Goal: Navigation & Orientation: Find specific page/section

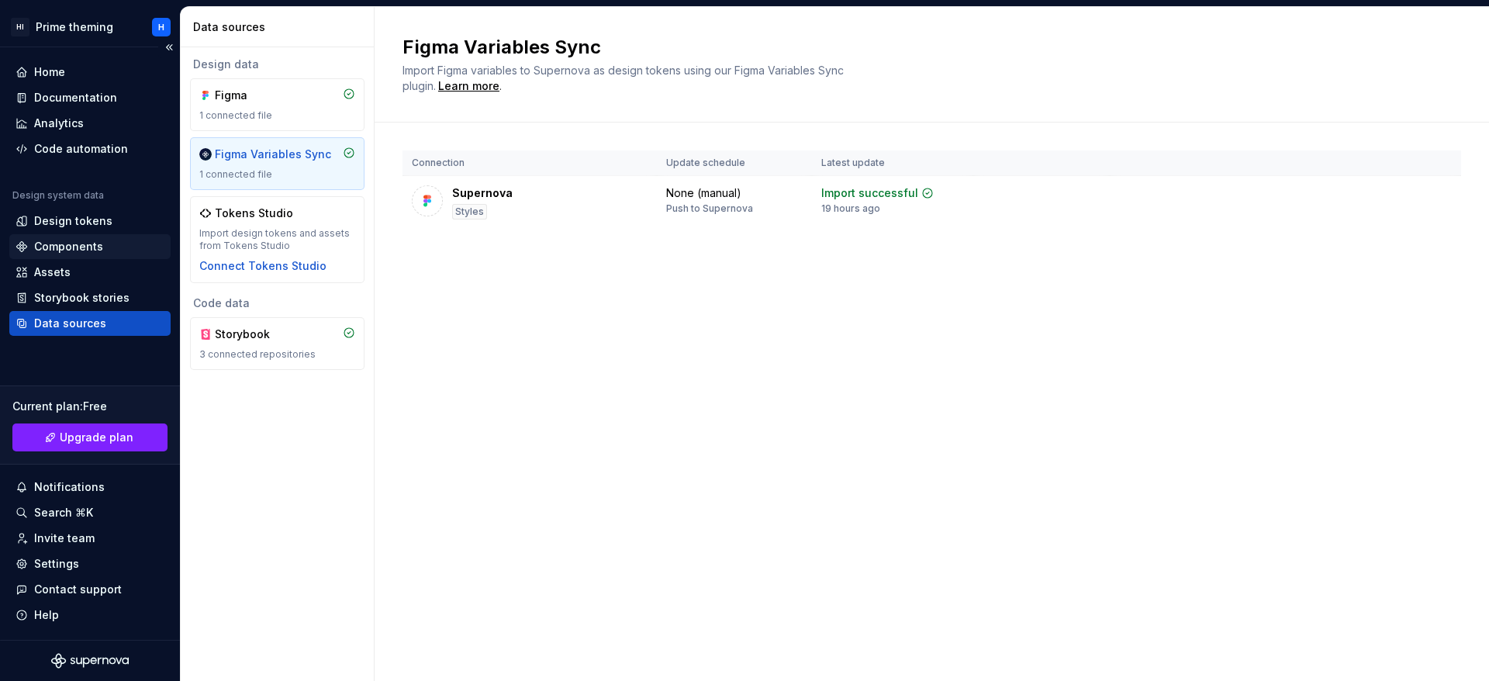
click at [85, 245] on div "Components" at bounding box center [68, 247] width 69 height 16
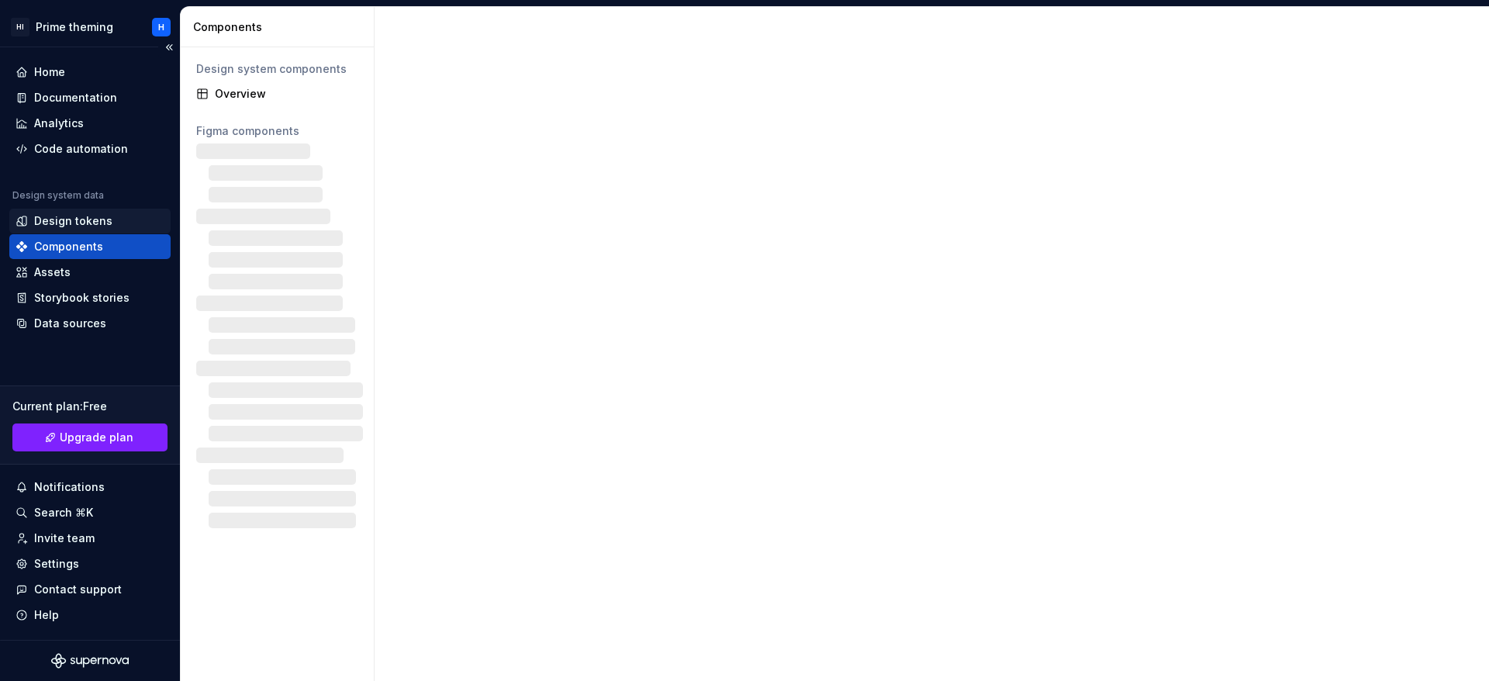
click at [99, 224] on div "Design tokens" at bounding box center [73, 221] width 78 height 16
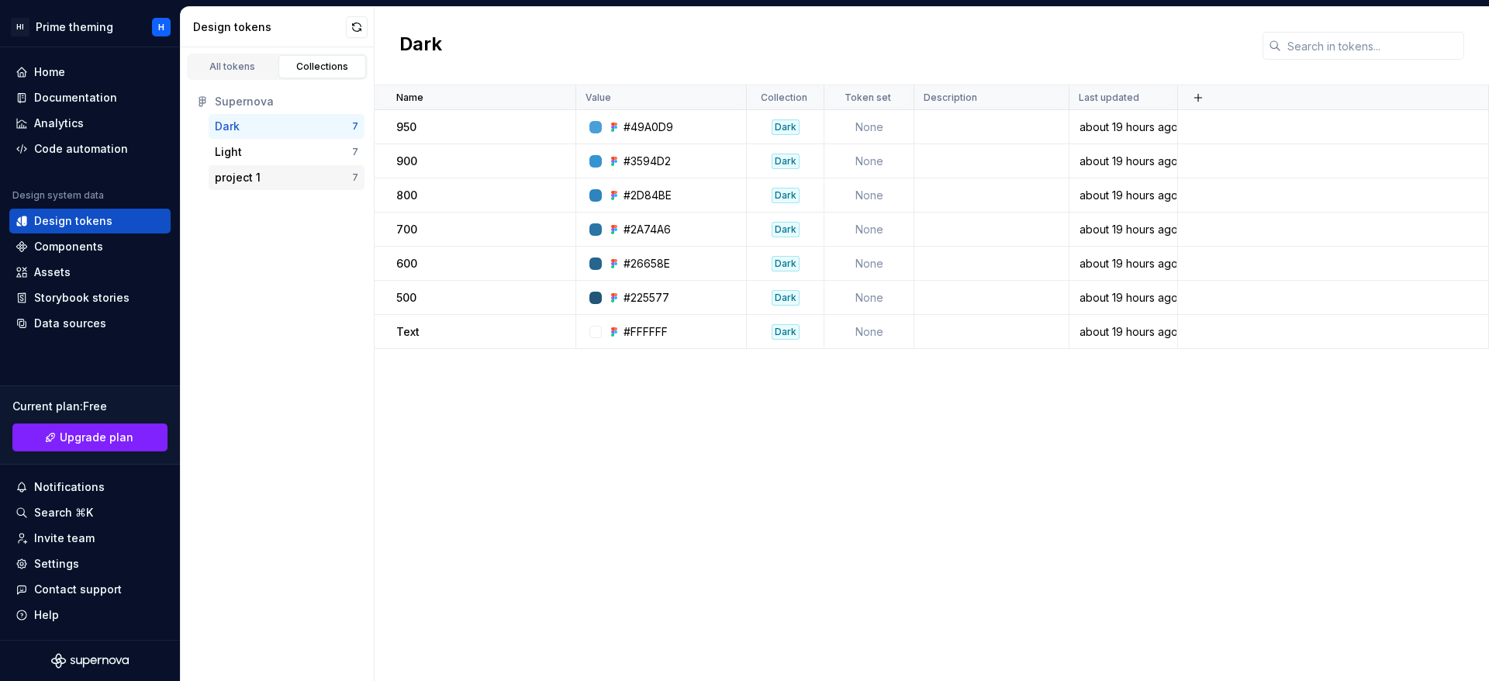
click at [277, 167] on div "project 1 7" at bounding box center [287, 177] width 156 height 25
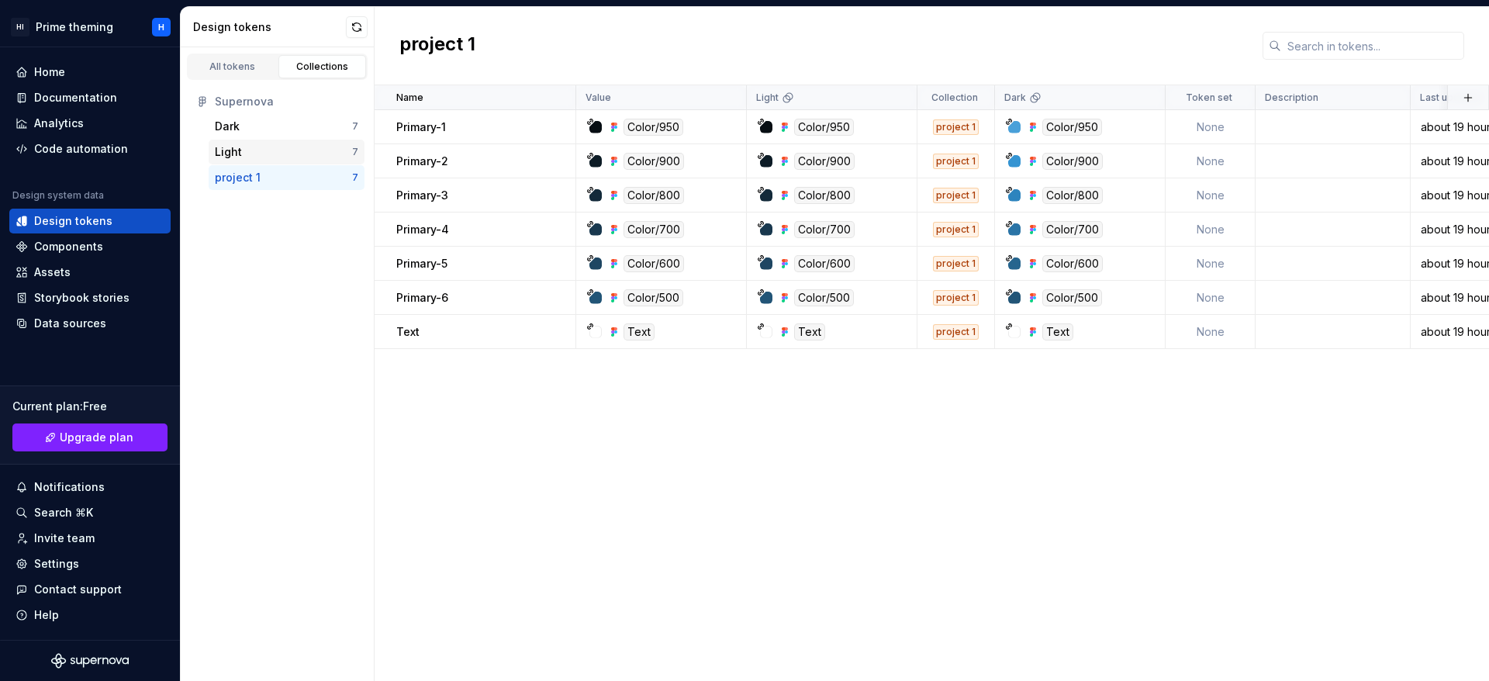
click at [285, 147] on div "Light" at bounding box center [283, 152] width 137 height 16
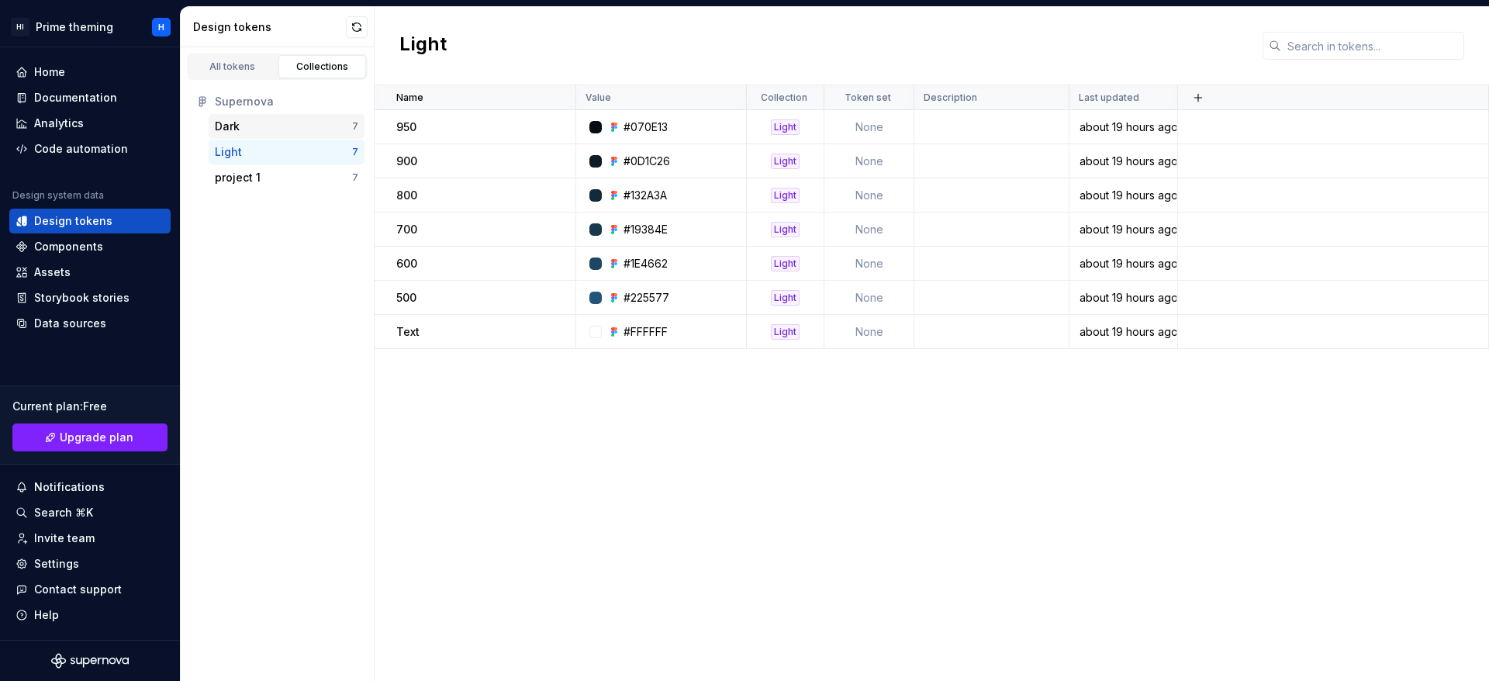
click at [296, 125] on div "Dark" at bounding box center [283, 127] width 137 height 16
click at [242, 178] on div "project 1" at bounding box center [238, 178] width 46 height 16
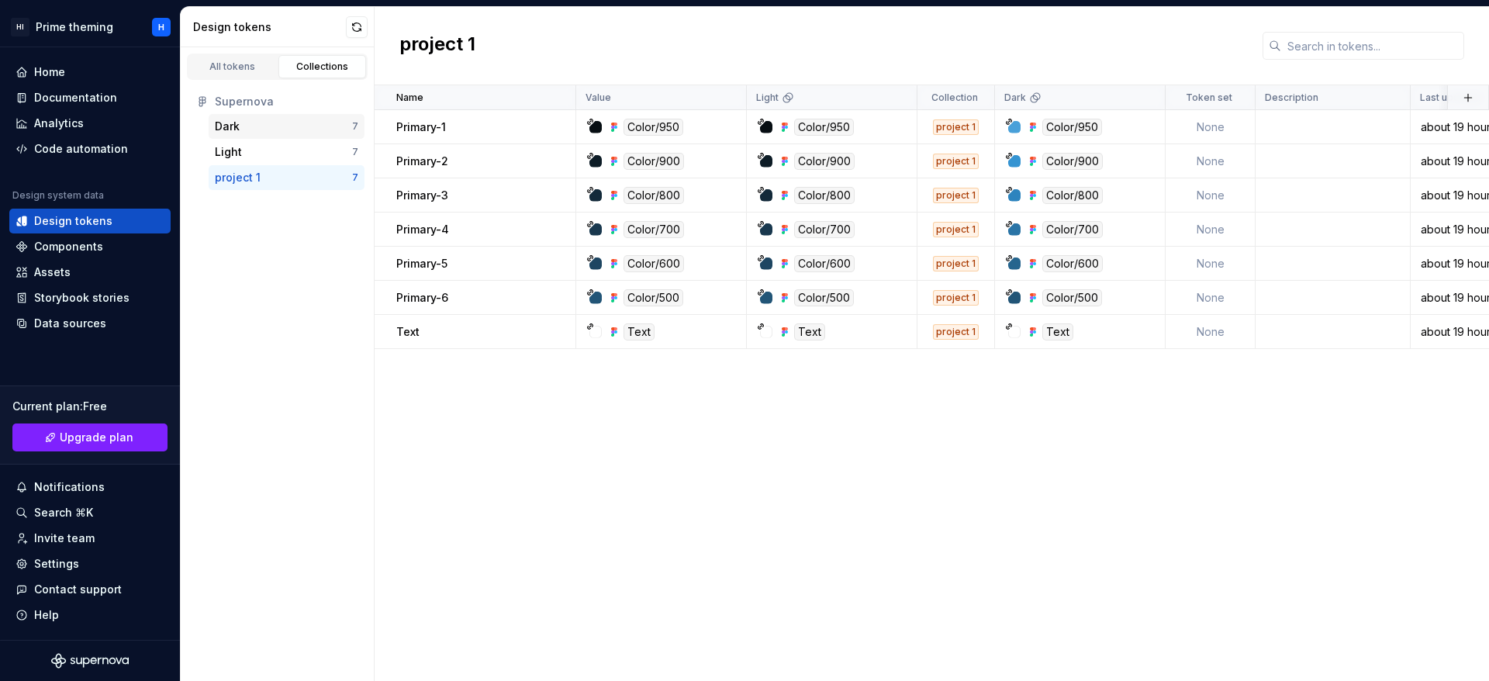
click at [243, 135] on div "Dark 7" at bounding box center [287, 126] width 156 height 25
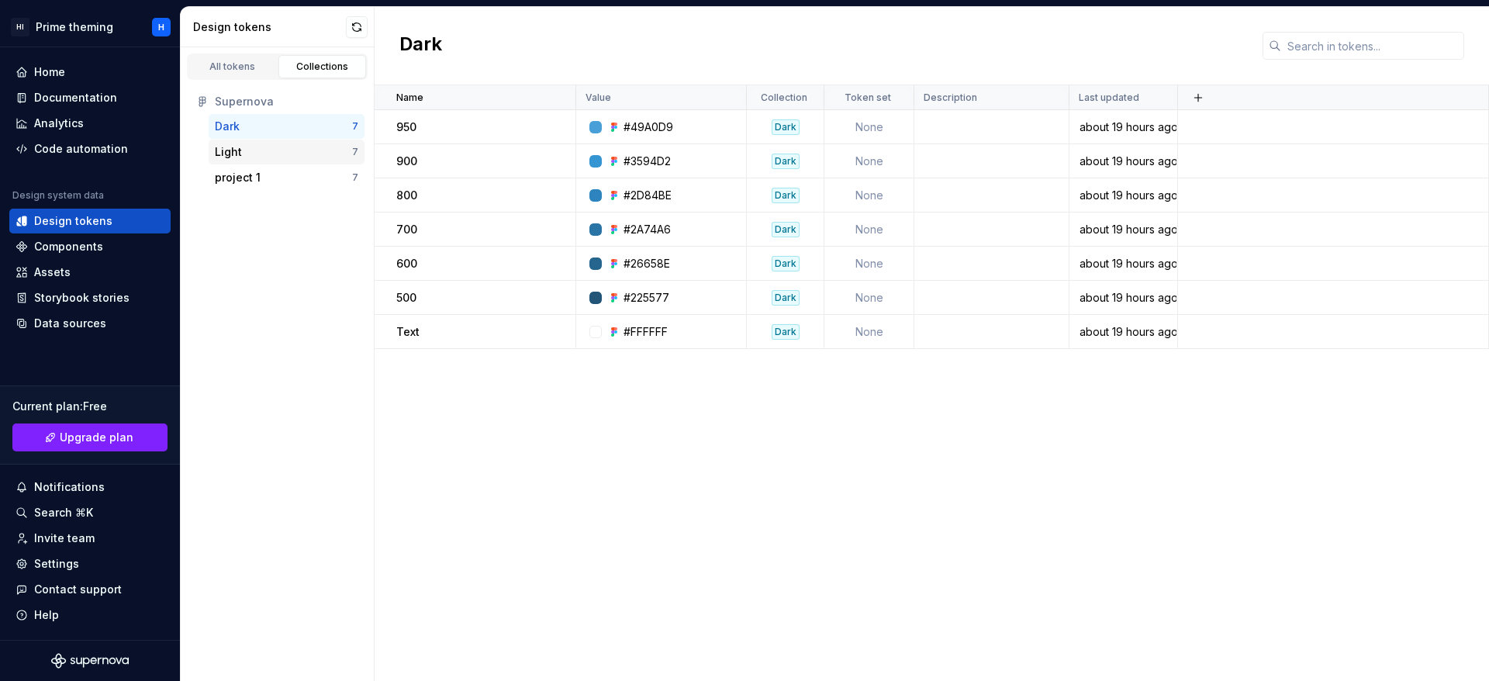
click at [244, 160] on div "Light 7" at bounding box center [287, 152] width 156 height 25
click at [237, 195] on div "Supernova Dark 7 Light 7 project 1 7" at bounding box center [277, 139] width 193 height 119
click at [239, 130] on div "Dark" at bounding box center [227, 127] width 25 height 16
click at [230, 155] on div "Light" at bounding box center [228, 152] width 27 height 16
click at [239, 116] on div "Dark 7" at bounding box center [287, 126] width 156 height 25
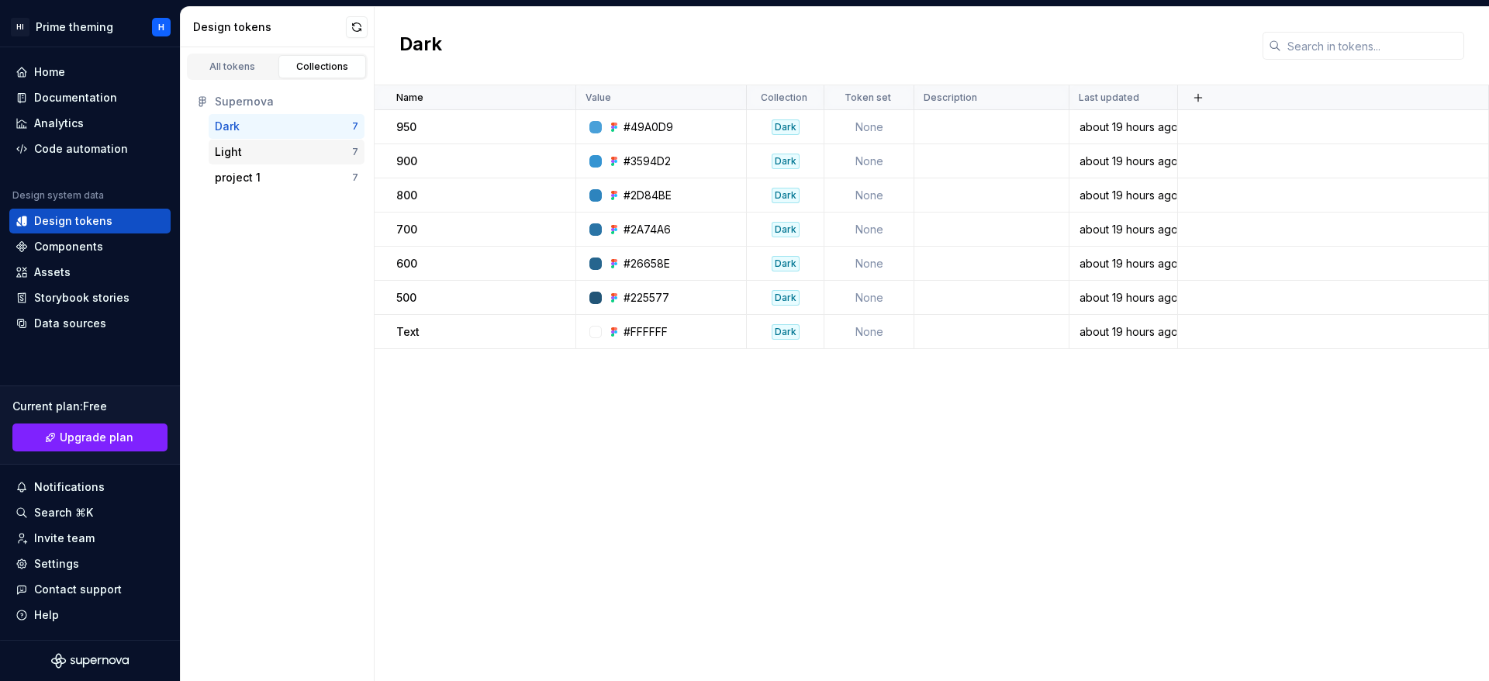
click at [244, 160] on div "Light 7" at bounding box center [287, 152] width 156 height 25
click at [253, 116] on div "Dark 7" at bounding box center [287, 126] width 156 height 25
click at [250, 178] on div "project 1" at bounding box center [238, 178] width 46 height 16
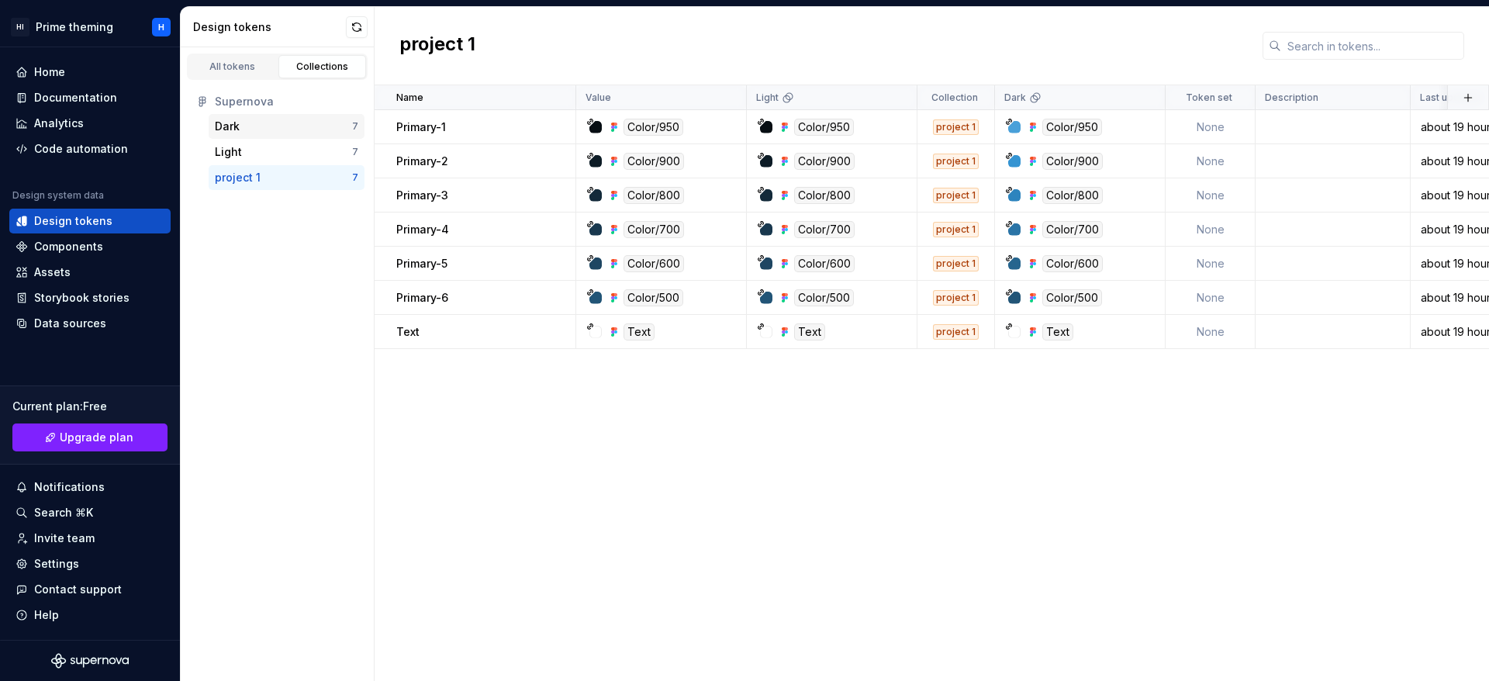
click at [257, 121] on div "Dark" at bounding box center [283, 127] width 137 height 16
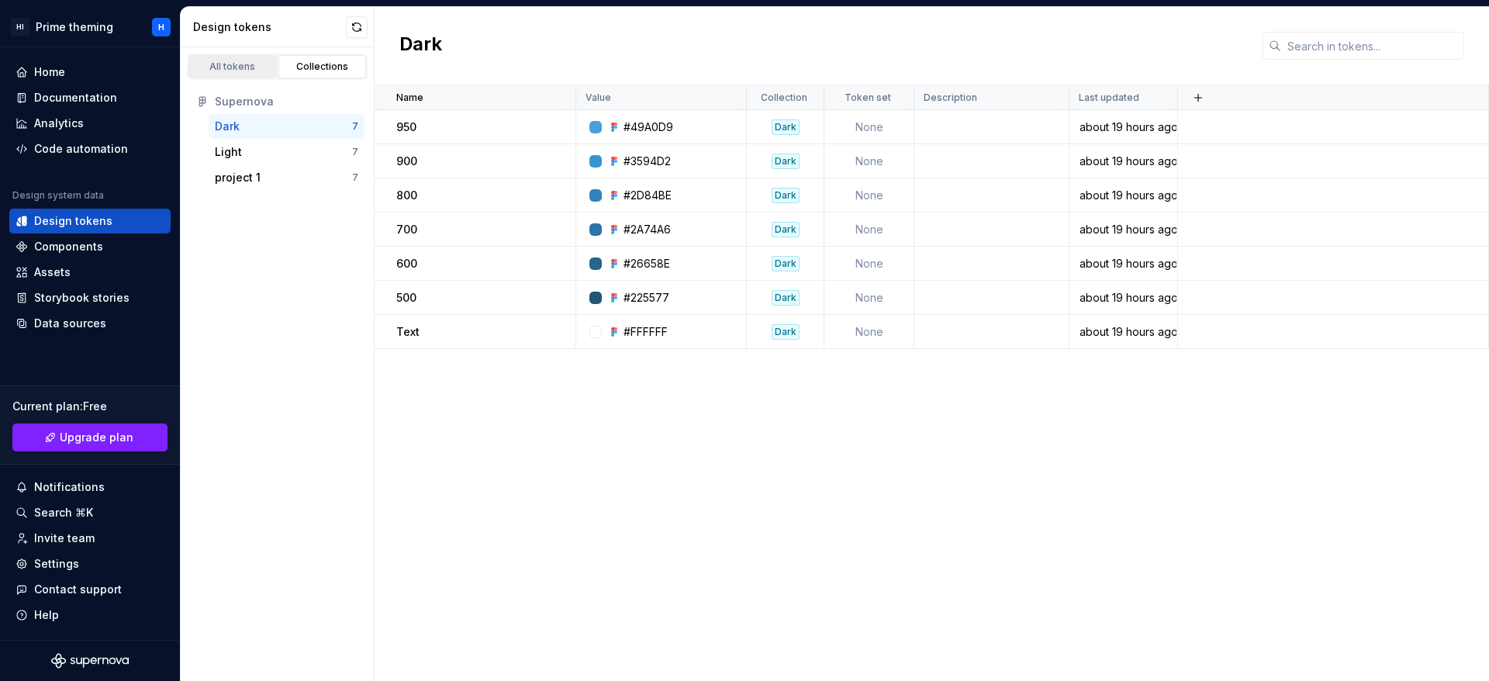
click at [226, 64] on div "All tokens" at bounding box center [233, 67] width 78 height 12
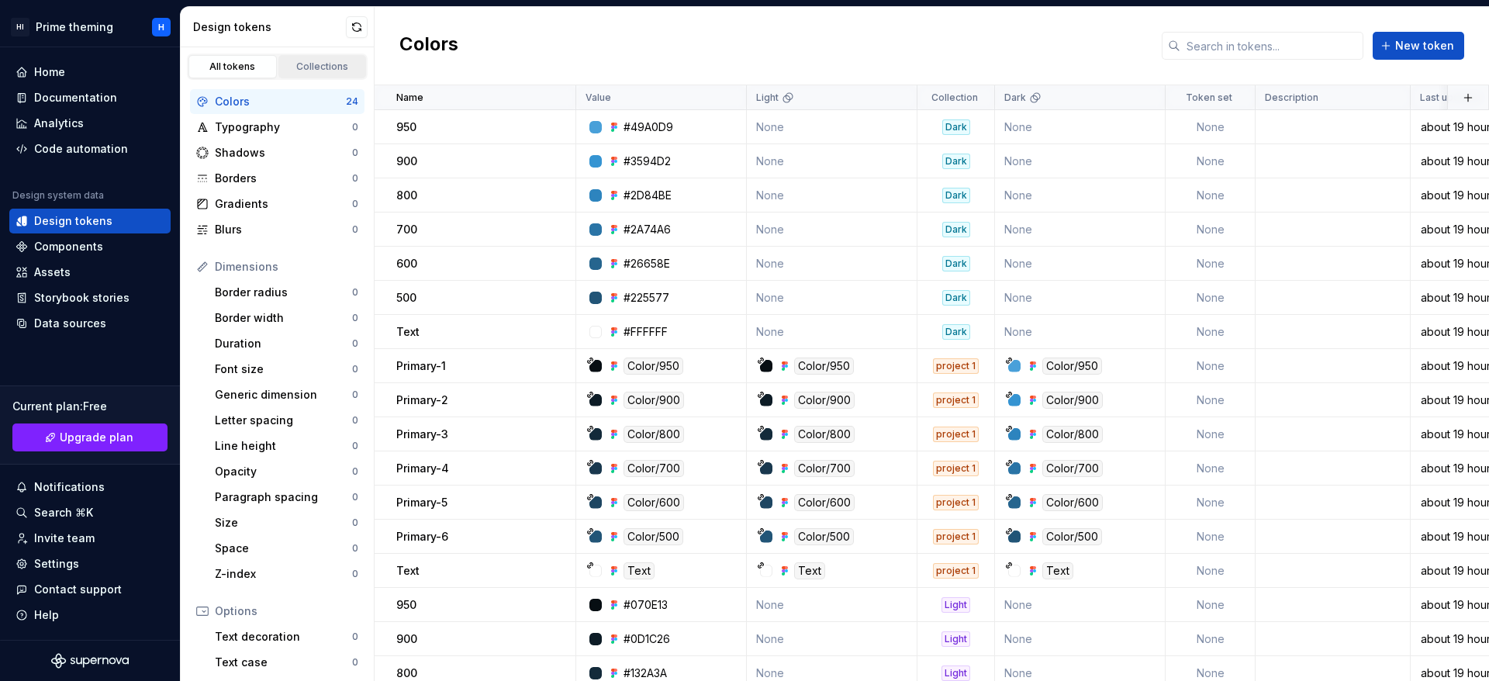
click at [324, 62] on div "Collections" at bounding box center [323, 67] width 78 height 12
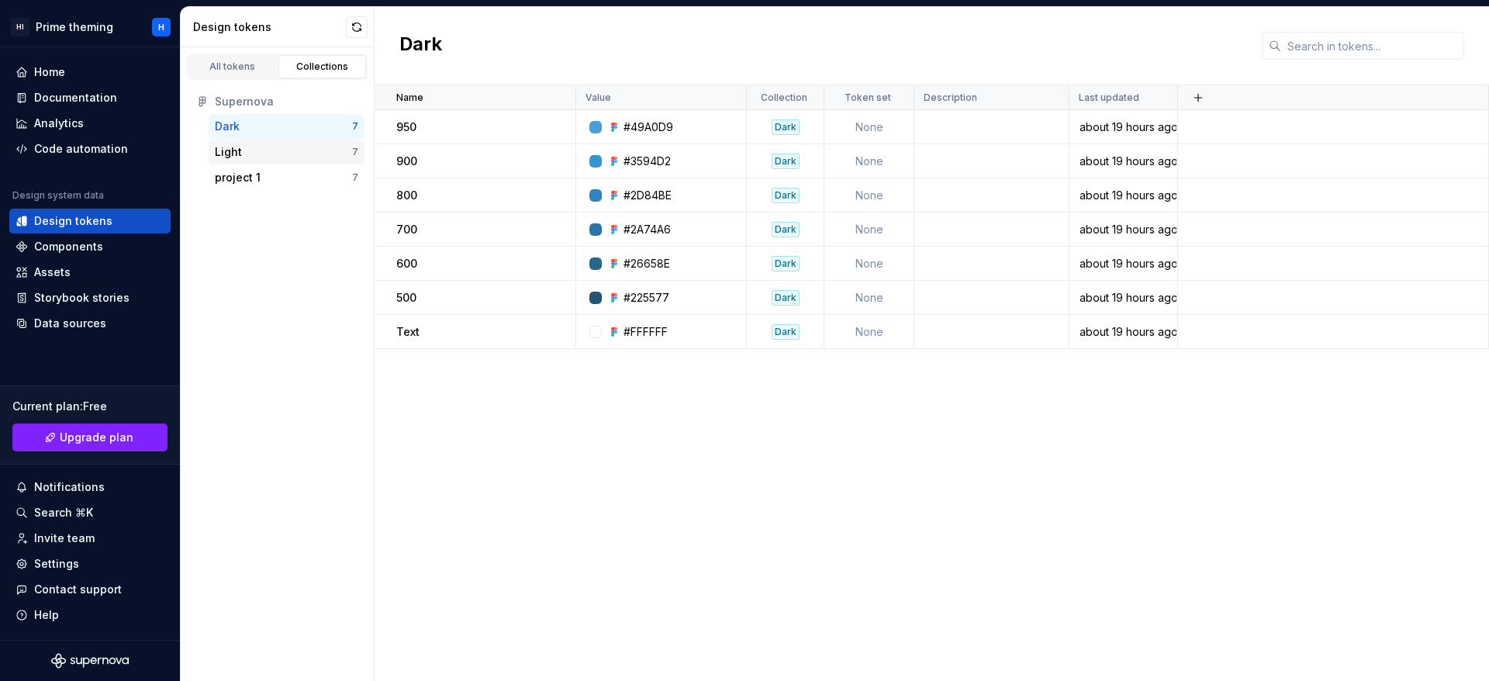
click at [298, 156] on div "Light" at bounding box center [283, 152] width 137 height 16
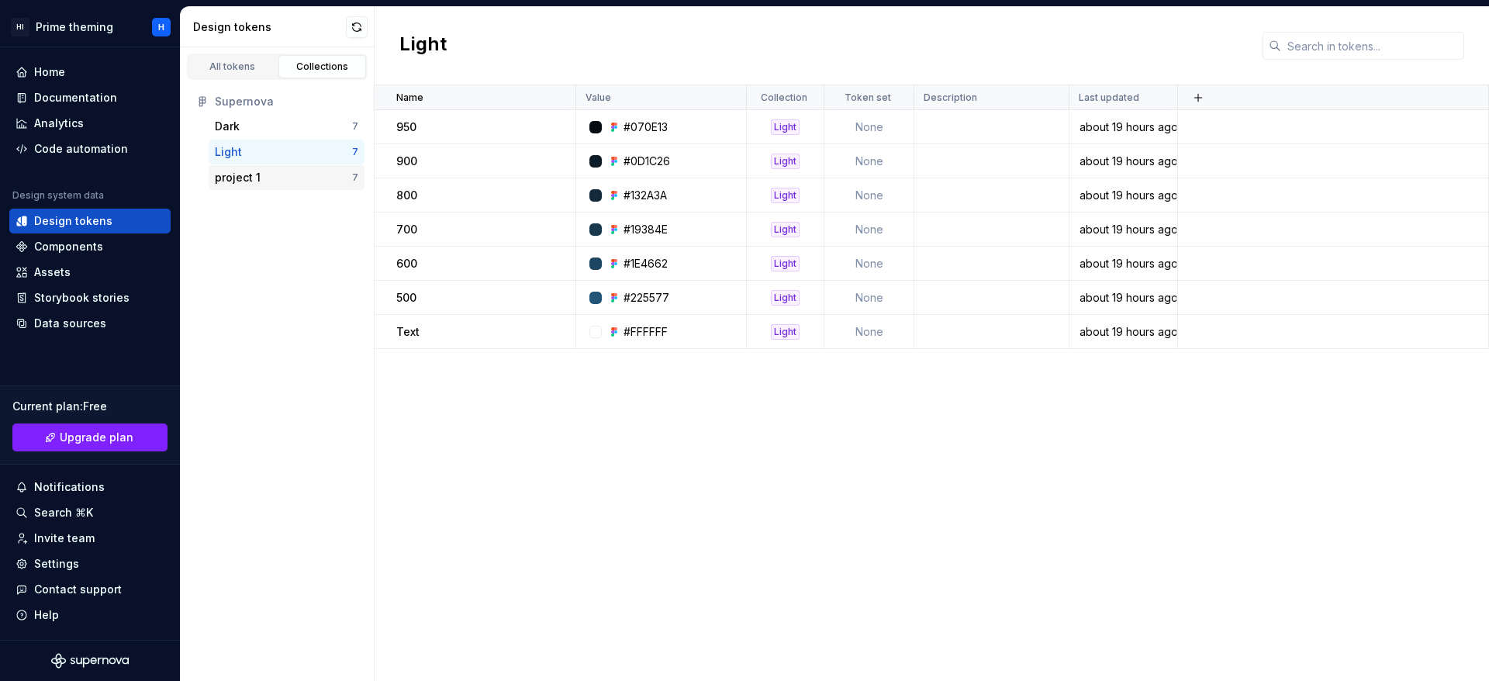
click at [299, 176] on div "project 1" at bounding box center [283, 178] width 137 height 16
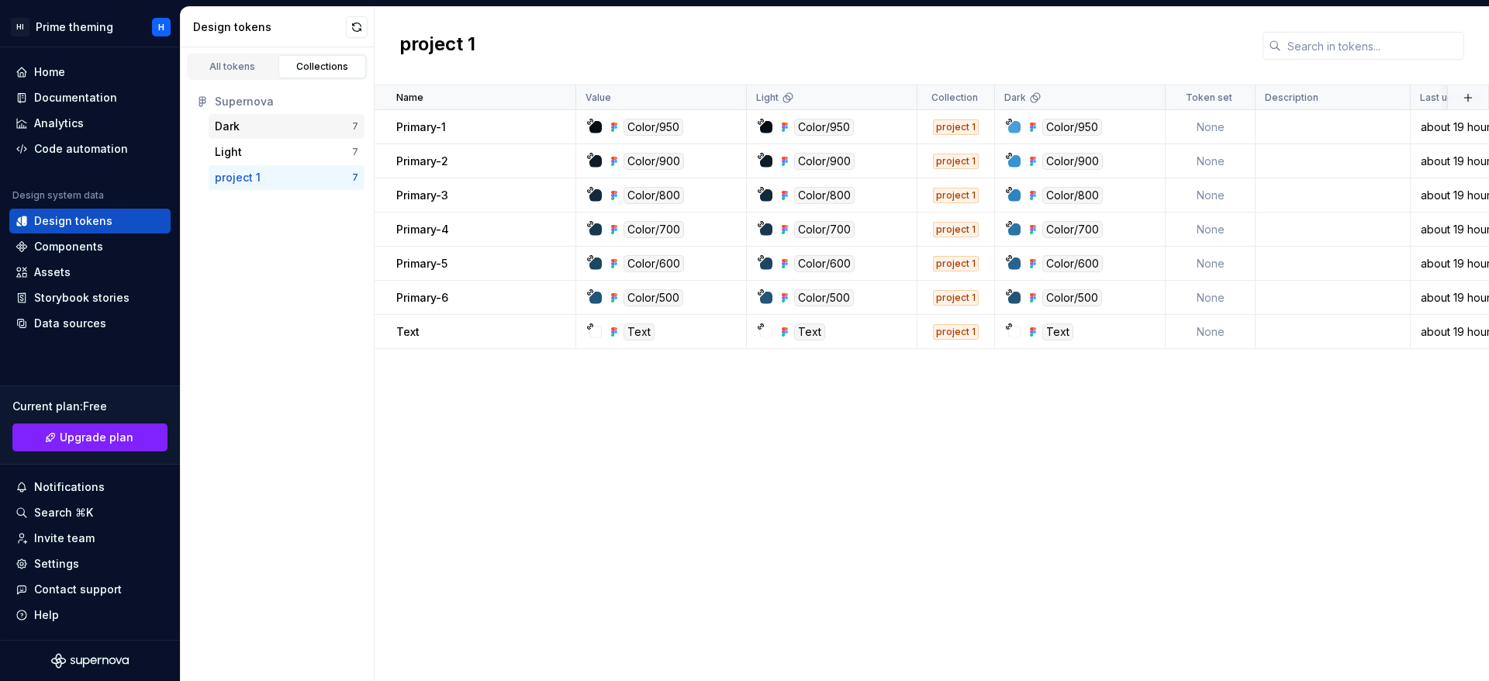
click at [299, 123] on div "Dark" at bounding box center [283, 127] width 137 height 16
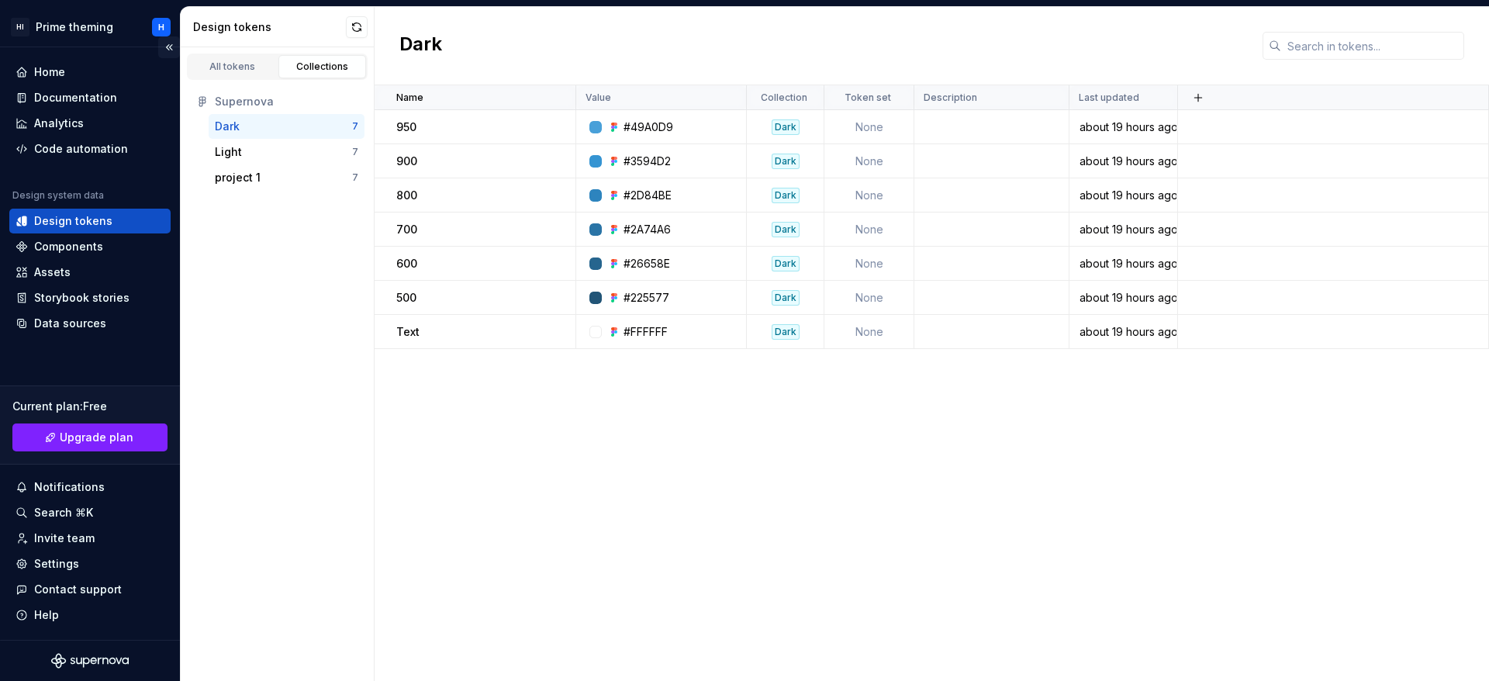
click at [169, 46] on button "Collapse sidebar" at bounding box center [169, 47] width 22 height 22
